Goal: Find specific page/section: Find specific page/section

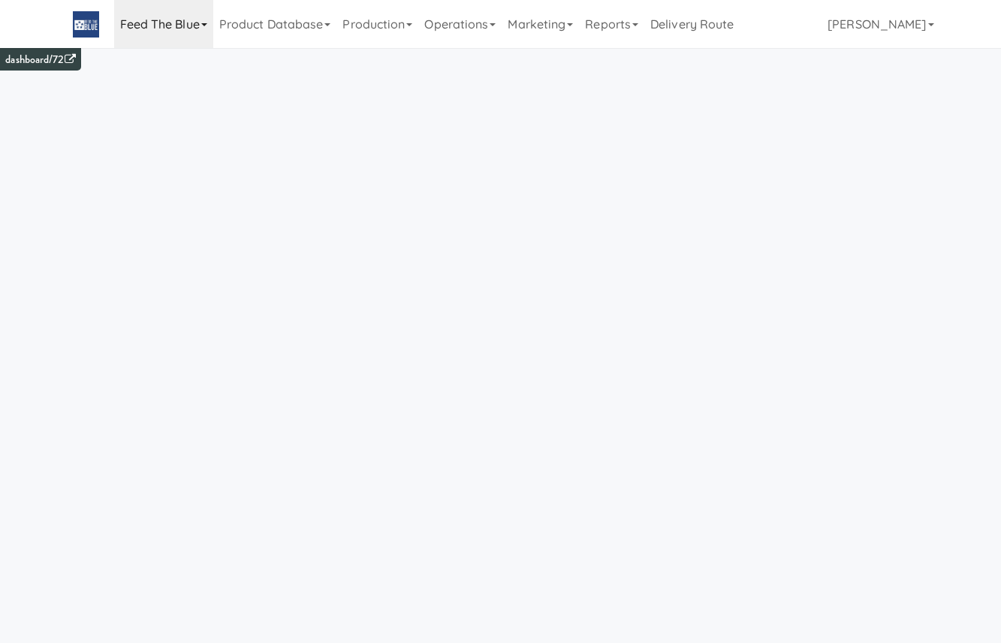
click at [165, 14] on link "Feed The Blue" at bounding box center [163, 24] width 99 height 48
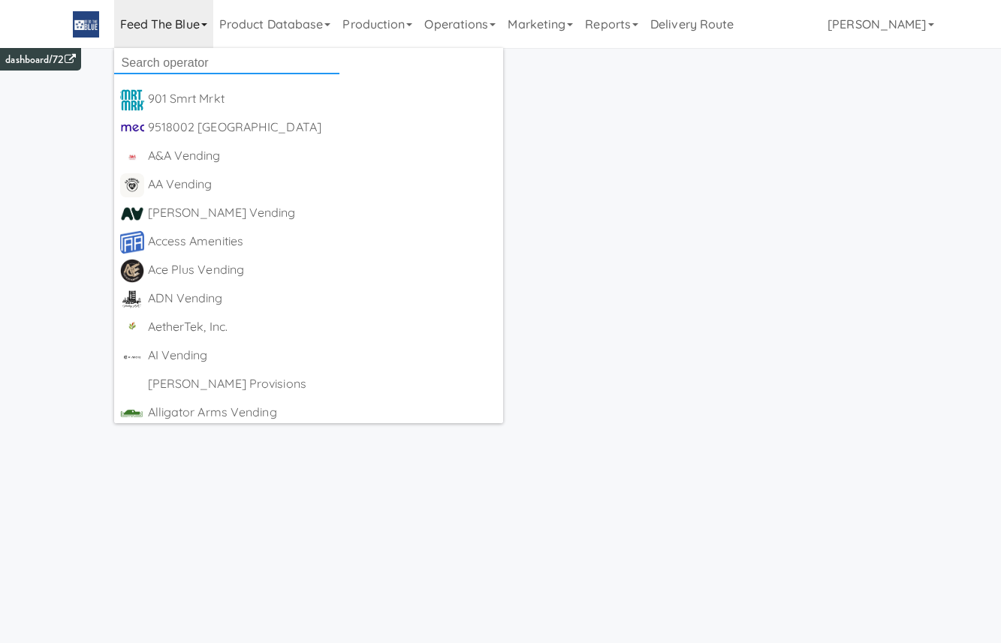
click at [179, 52] on input "text" at bounding box center [226, 63] width 225 height 23
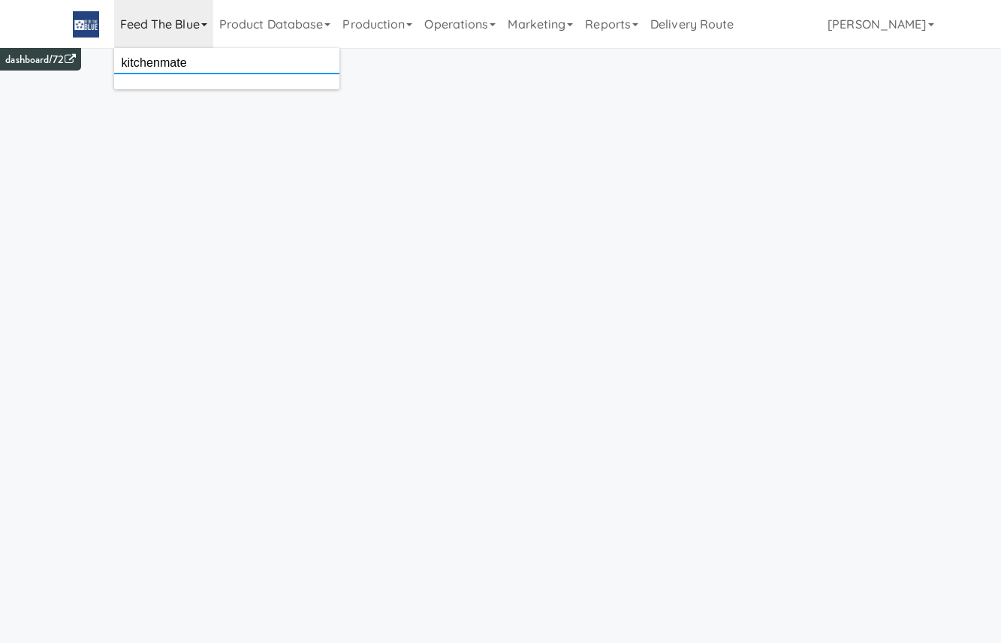
type input "kitchenmate"
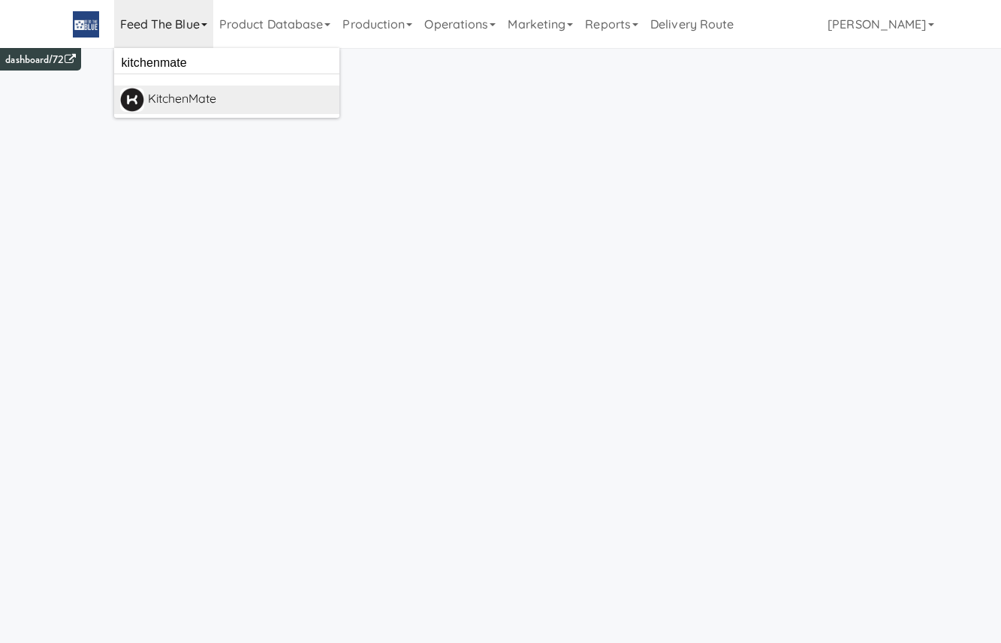
click at [239, 86] on link "KitchenMate https://km.classic.micromart.com/" at bounding box center [226, 100] width 225 height 29
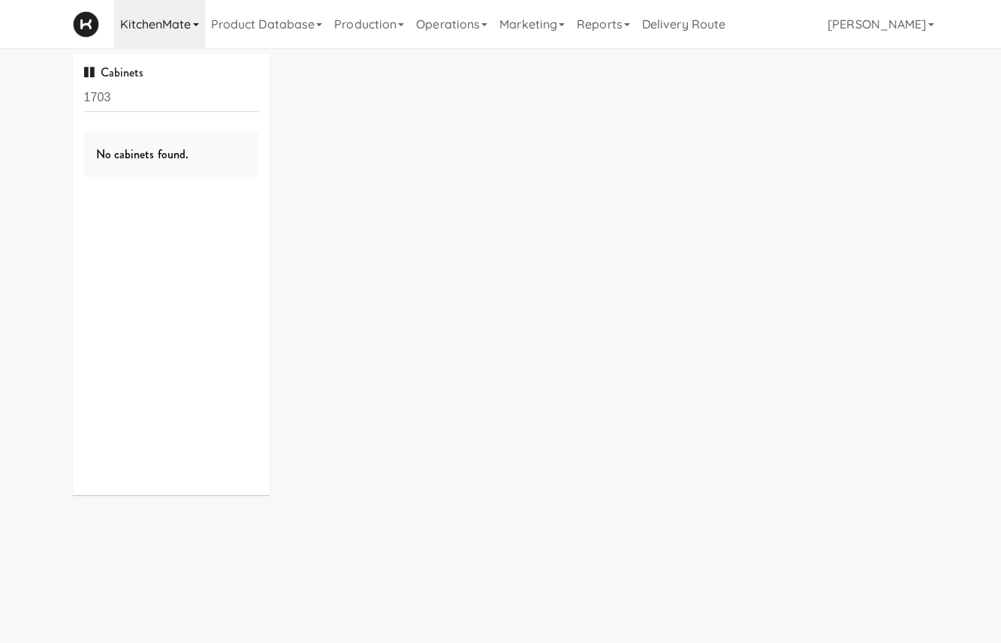
click at [158, 27] on link "KitchenMate" at bounding box center [159, 24] width 91 height 48
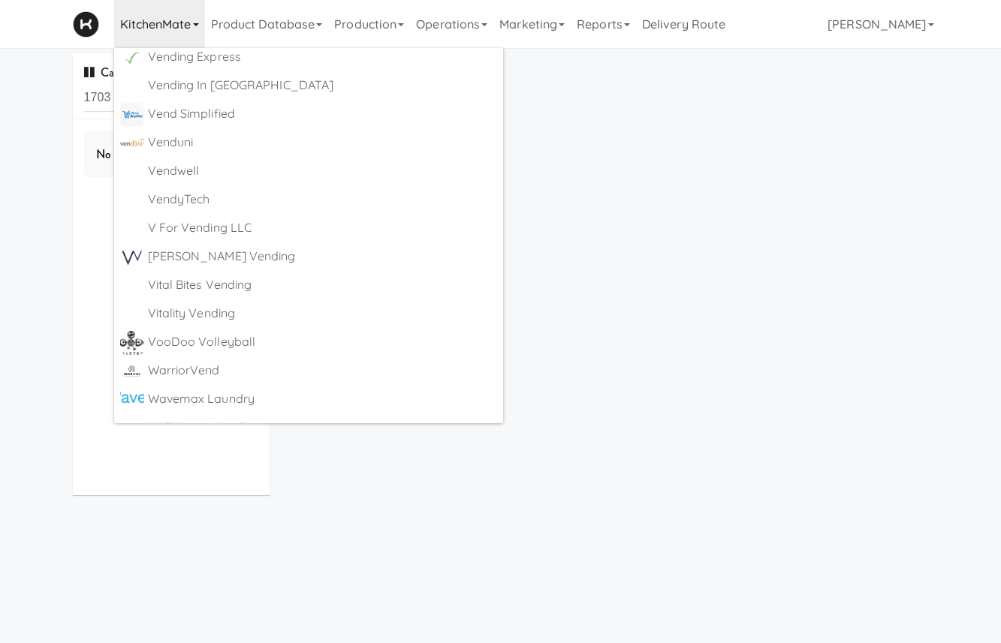
scroll to position [7310, 0]
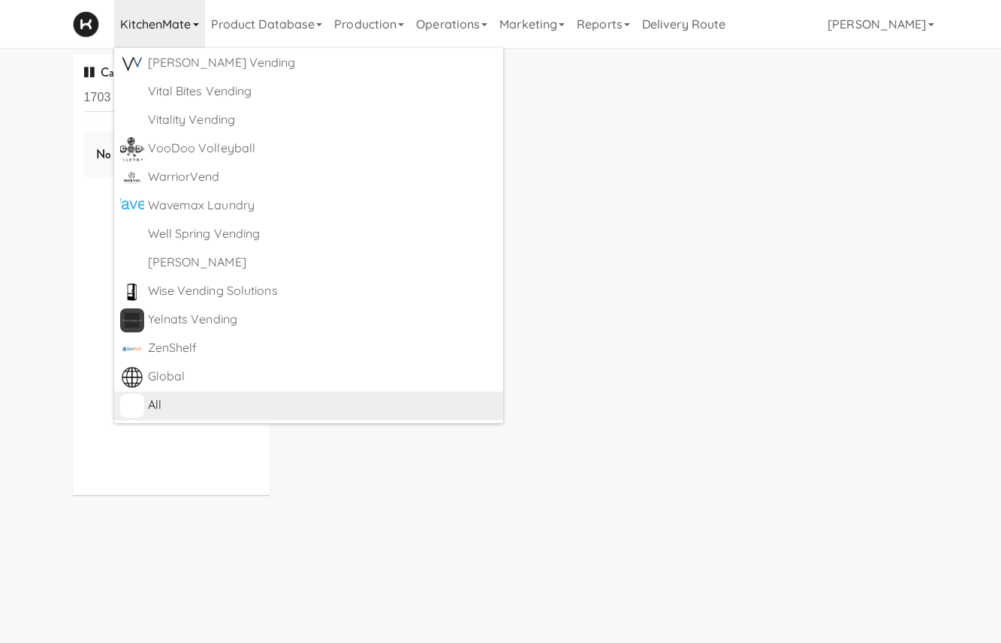
click at [227, 407] on div "All" at bounding box center [323, 405] width 350 height 23
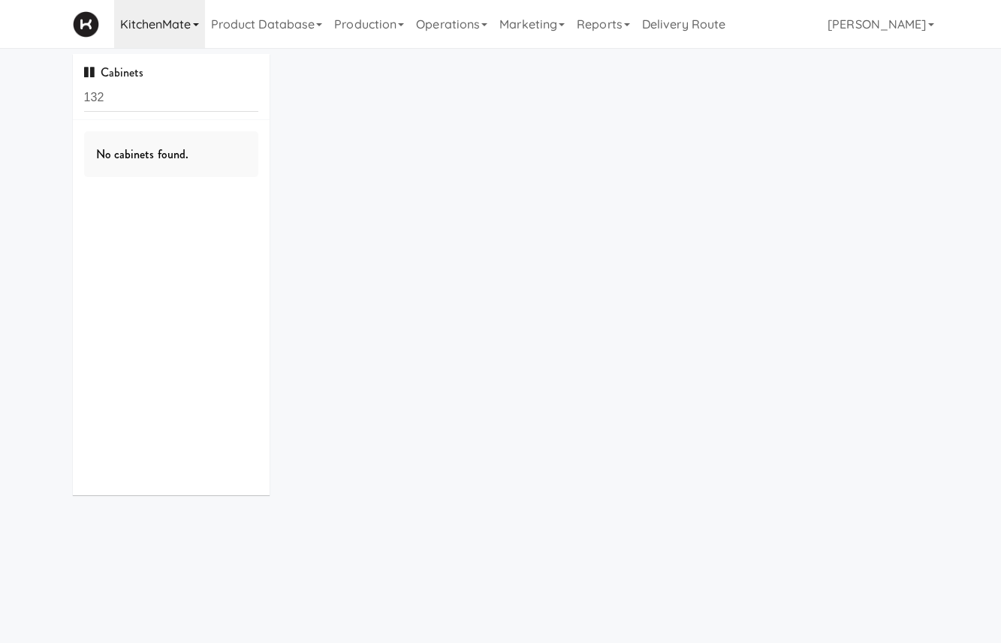
click at [155, 31] on link "KitchenMate" at bounding box center [159, 24] width 91 height 48
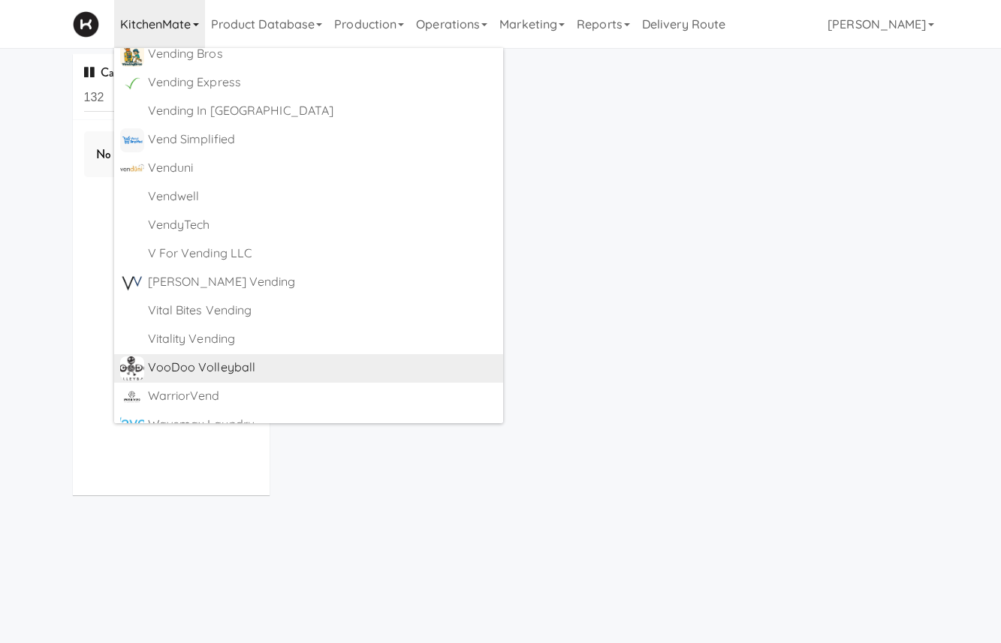
scroll to position [7310, 0]
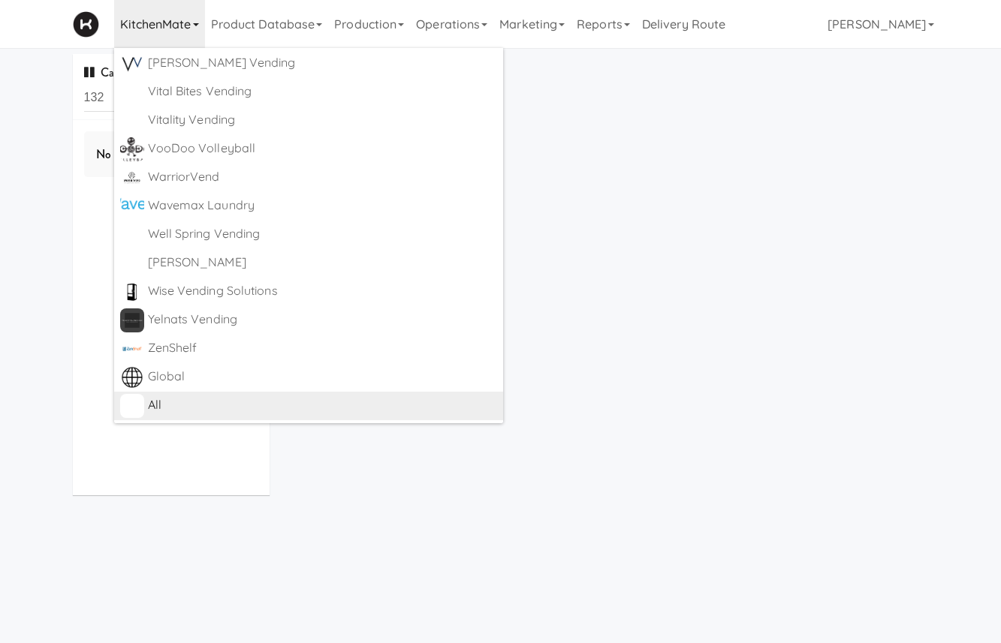
click at [246, 399] on div "All" at bounding box center [323, 405] width 350 height 23
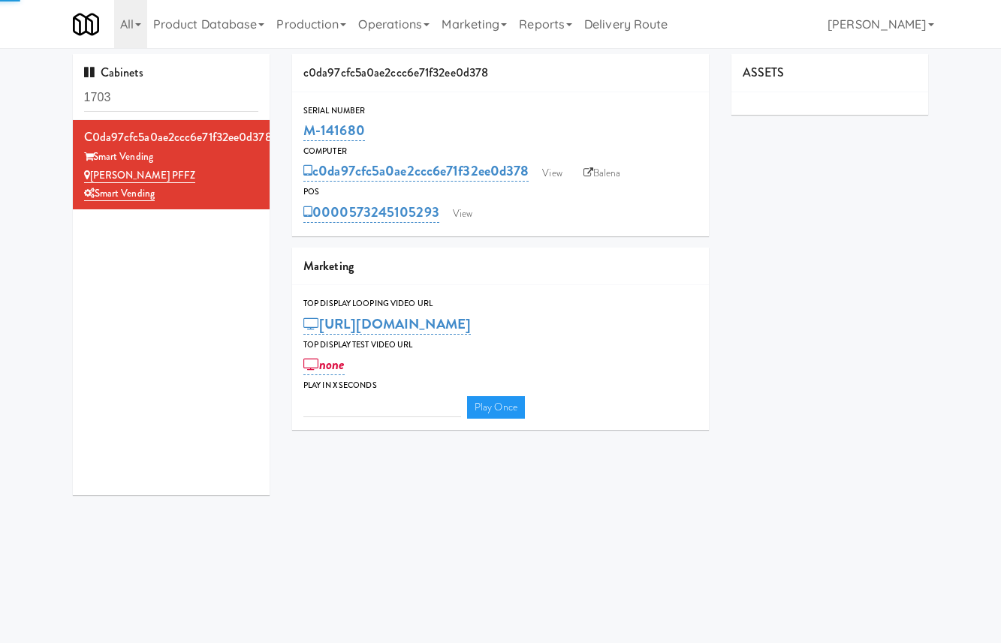
type input "3"
